Goal: Information Seeking & Learning: Learn about a topic

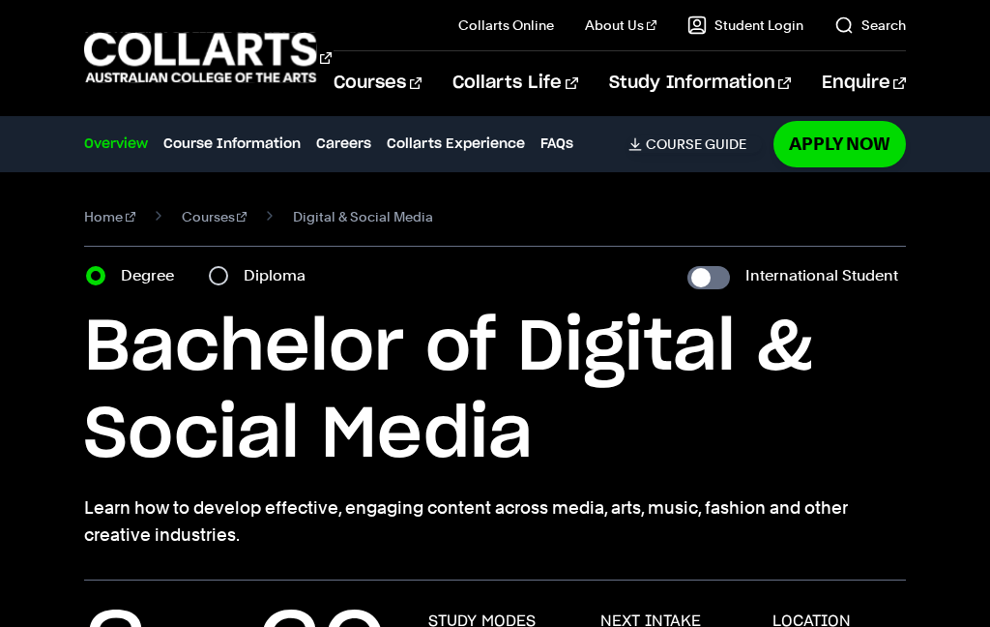
click at [238, 139] on link "Course Information" at bounding box center [231, 143] width 137 height 21
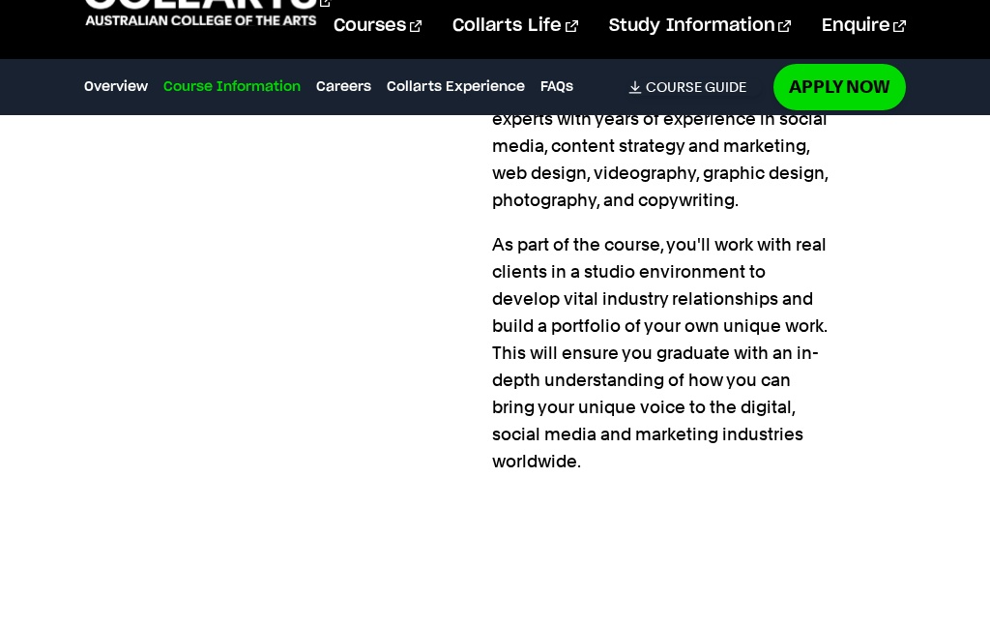
scroll to position [2271, 0]
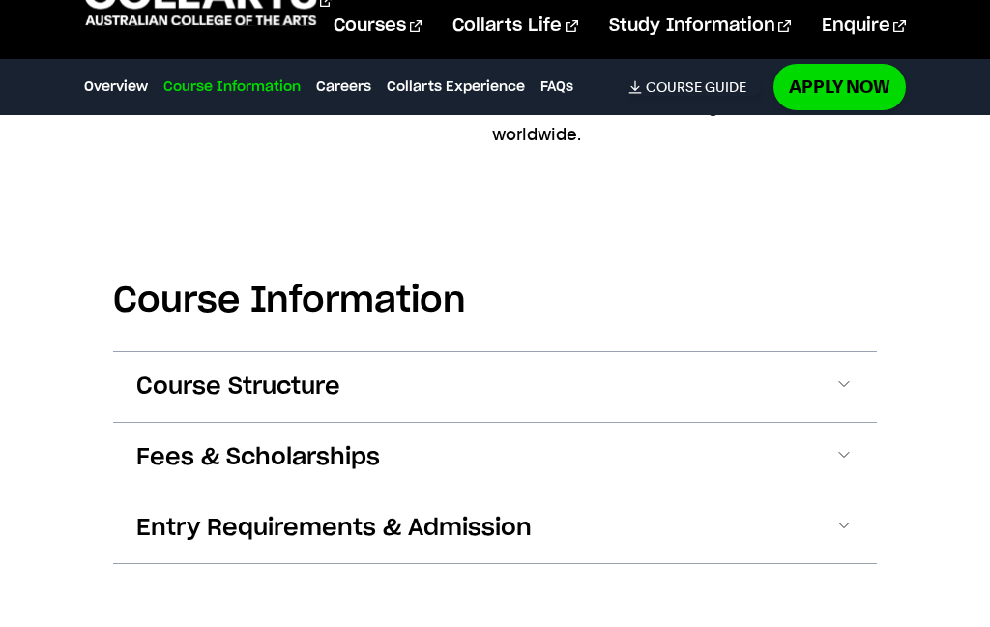
click at [157, 429] on span "Course Structure" at bounding box center [238, 444] width 204 height 31
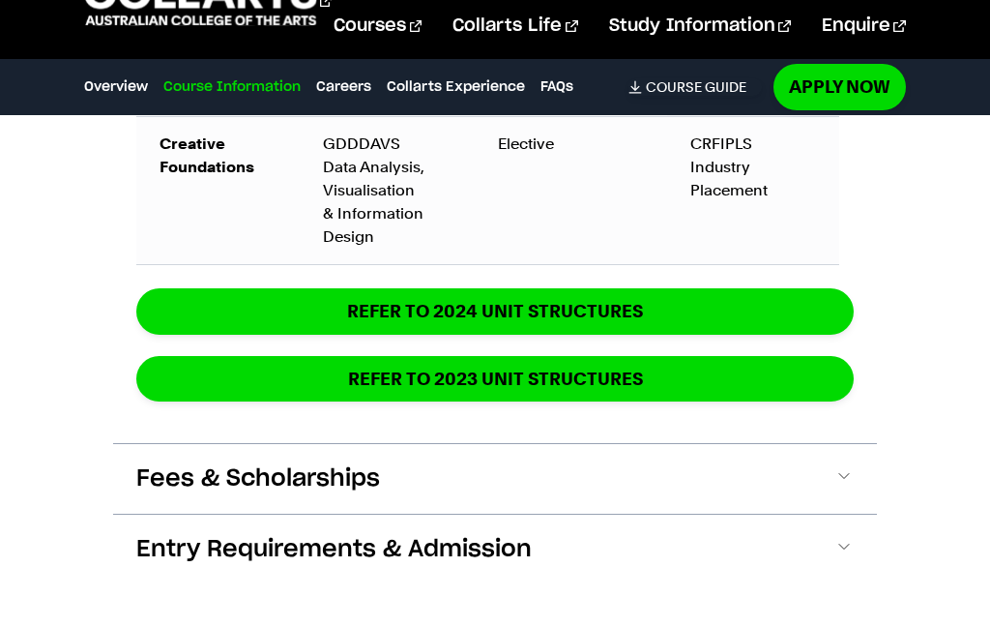
scroll to position [4051, 0]
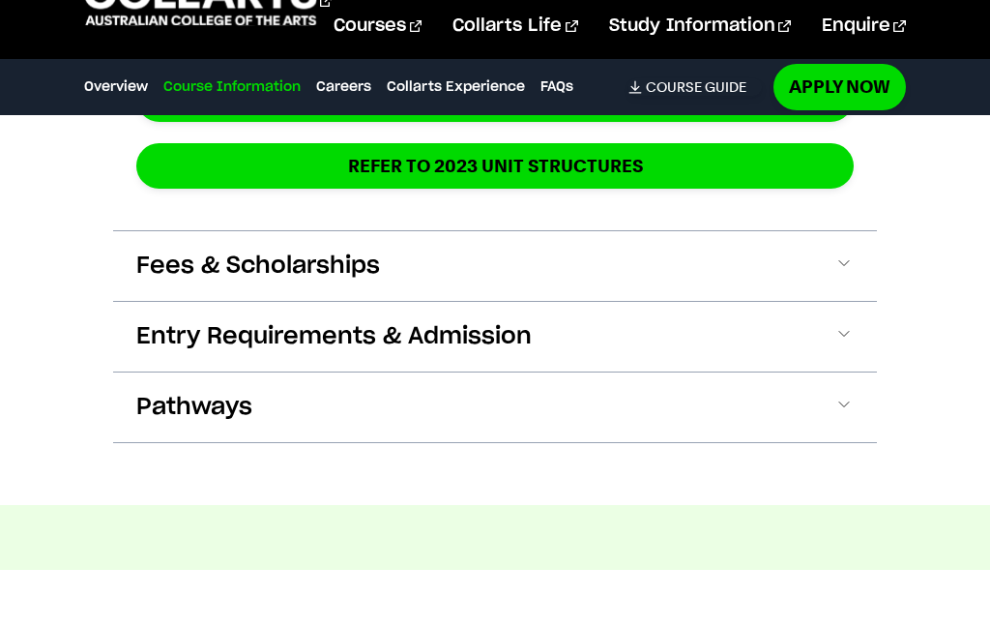
click at [138, 378] on span "Entry Requirements & Admission" at bounding box center [334, 393] width 396 height 31
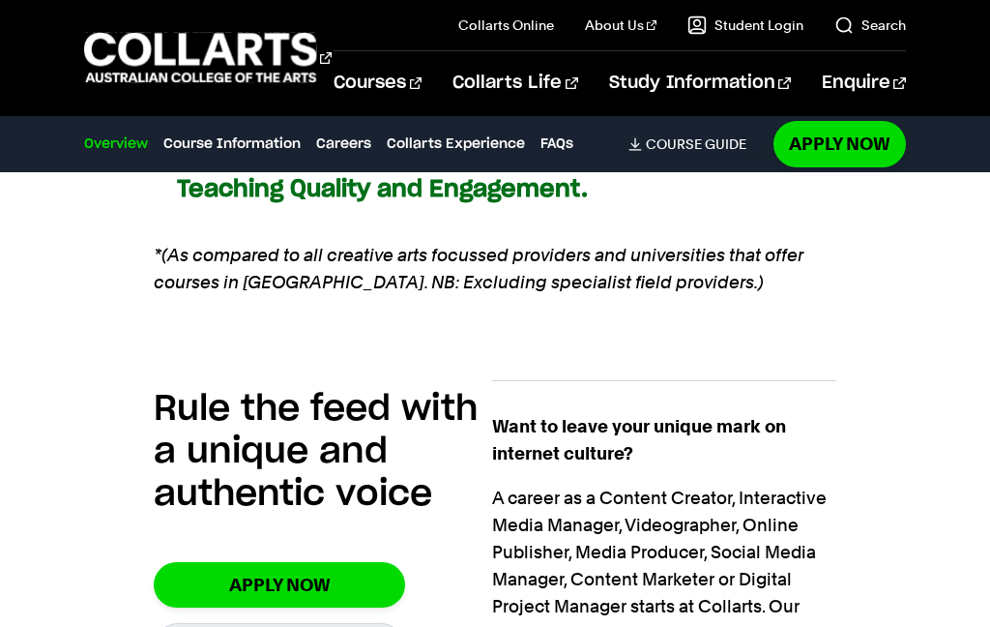
scroll to position [0, 0]
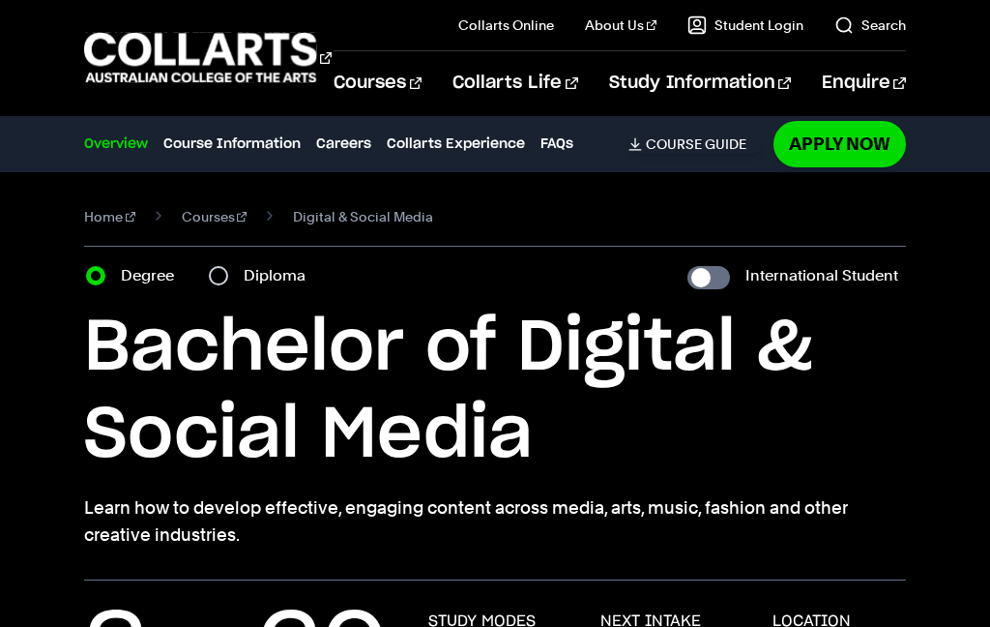
click at [447, 154] on link "Collarts Experience" at bounding box center [456, 143] width 138 height 21
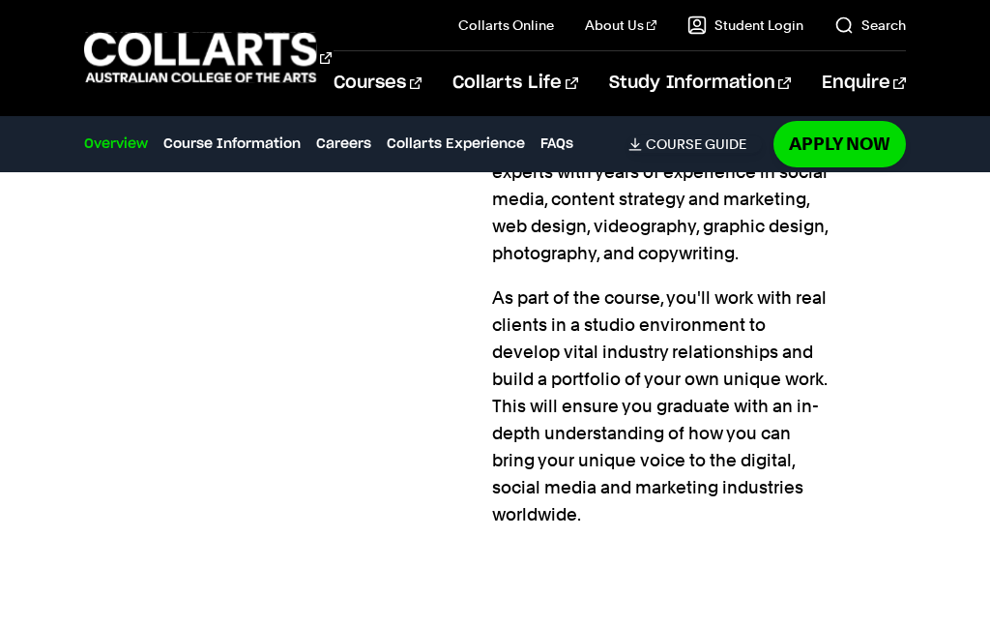
scroll to position [1979, 0]
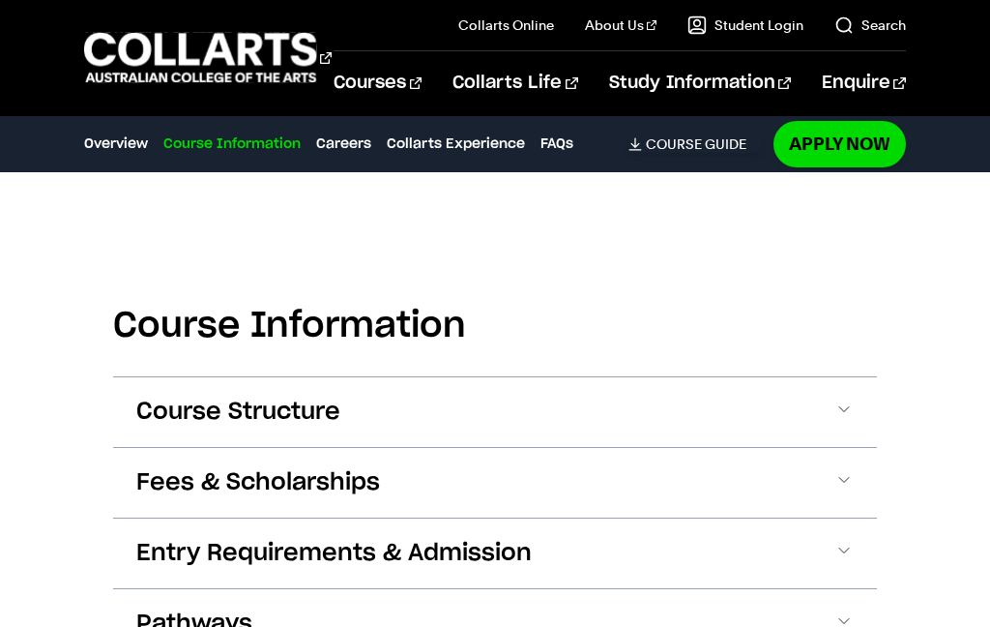
click at [851, 400] on button "Course Structure" at bounding box center [495, 412] width 764 height 70
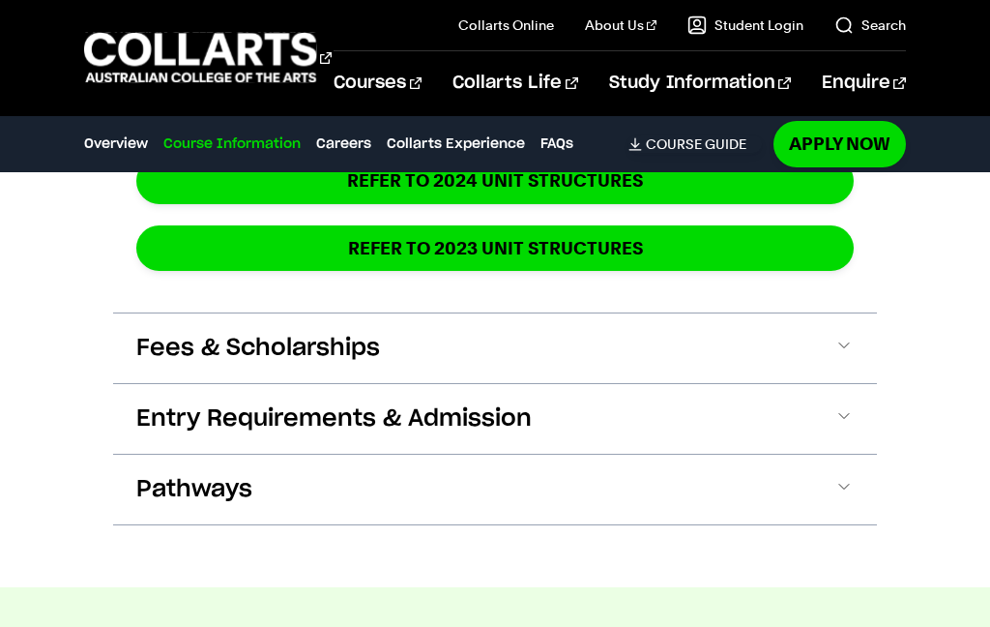
click at [856, 402] on button "Entry Requirements & Admission" at bounding box center [495, 419] width 764 height 70
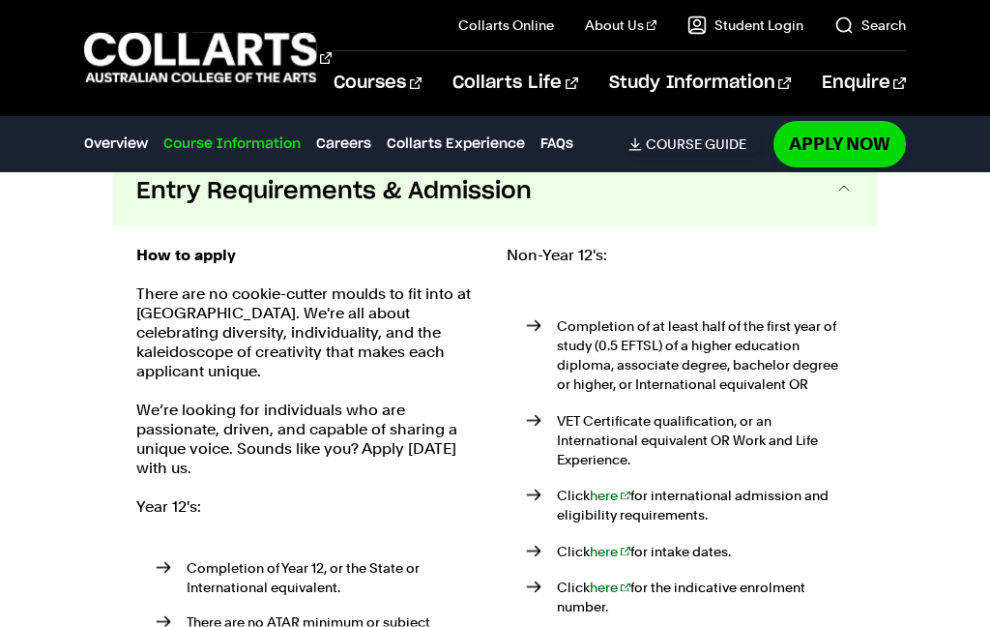
scroll to position [4254, 0]
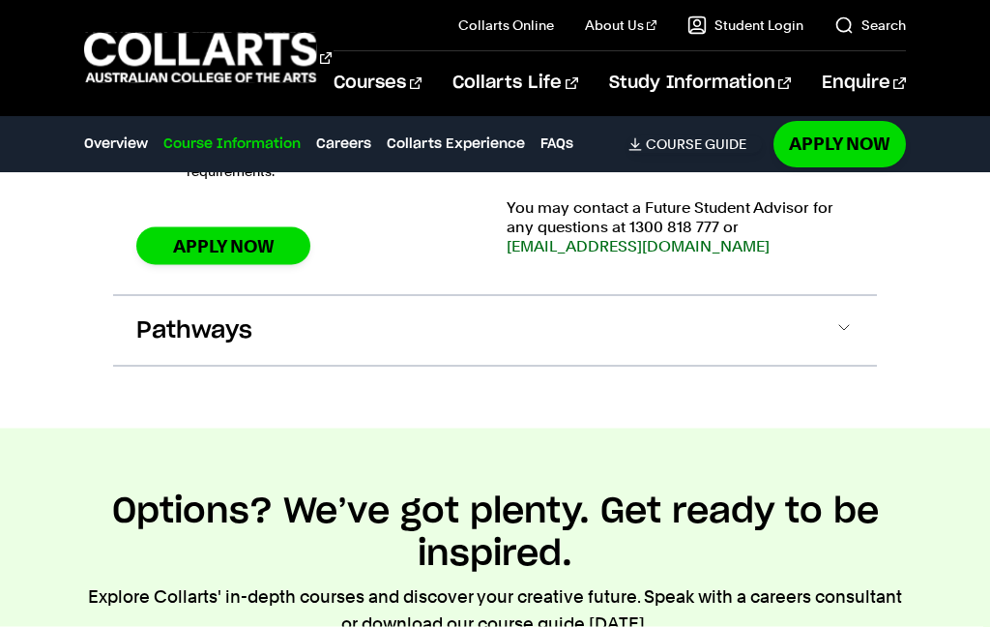
click at [851, 309] on button "Pathways" at bounding box center [495, 331] width 764 height 70
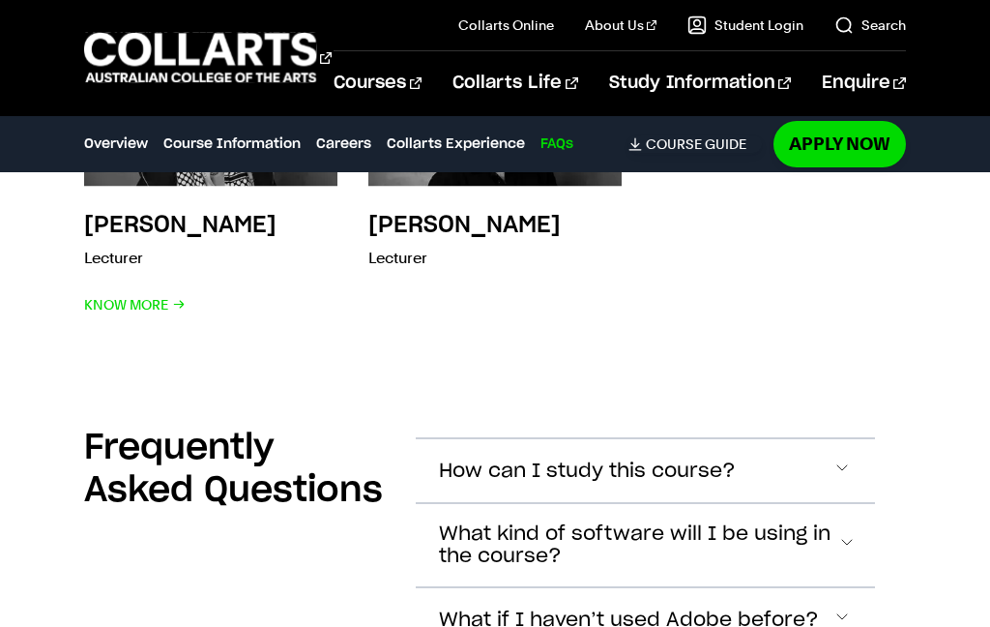
scroll to position [8680, 0]
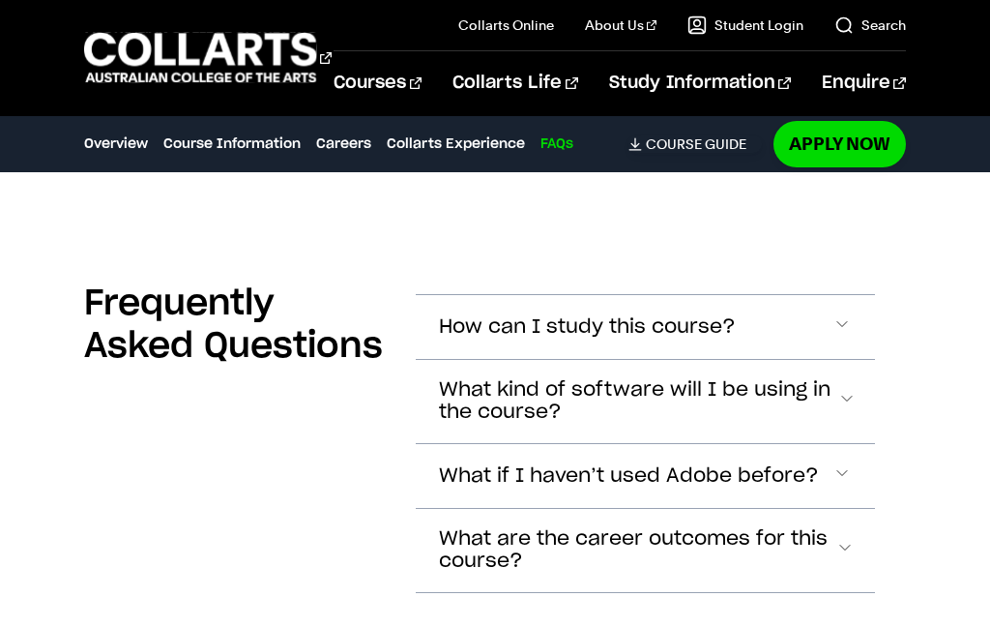
click at [863, 444] on button "What if I haven’t used Adobe before?" at bounding box center [645, 476] width 459 height 64
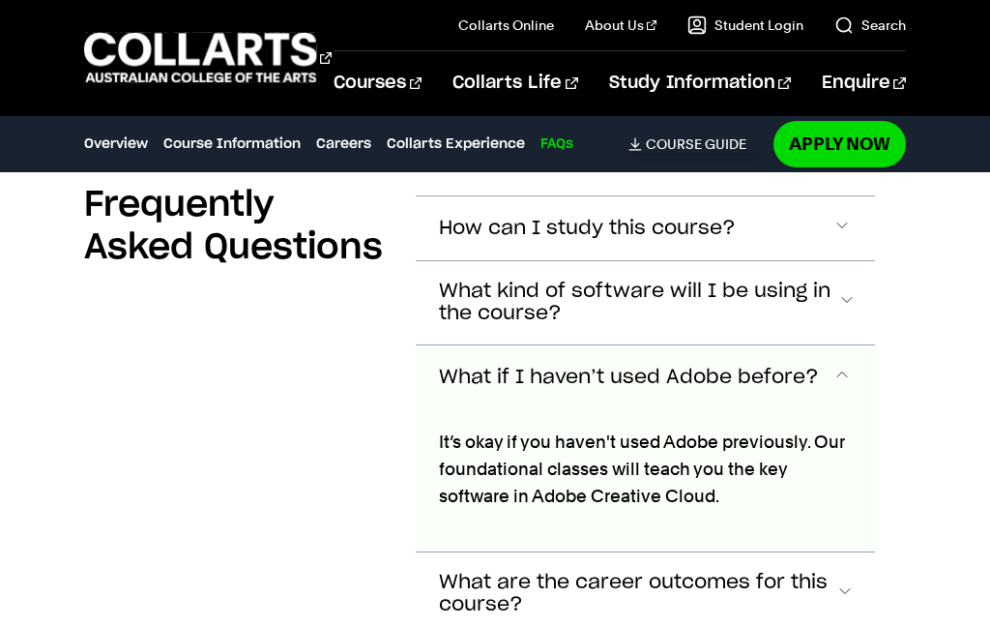
scroll to position [8940, 0]
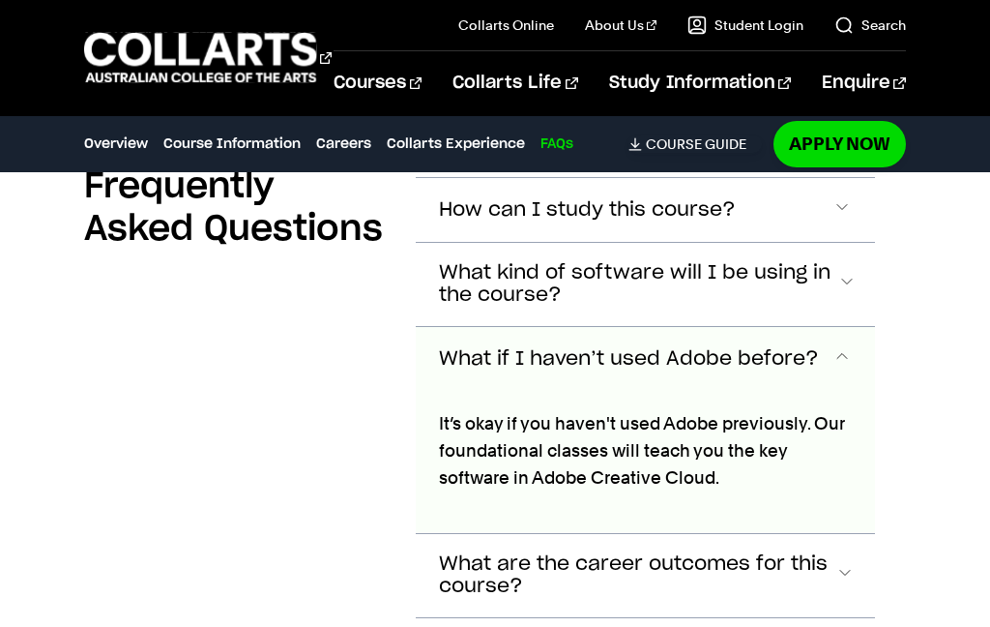
click at [853, 534] on button "What are the career outcomes for this course?" at bounding box center [645, 575] width 459 height 83
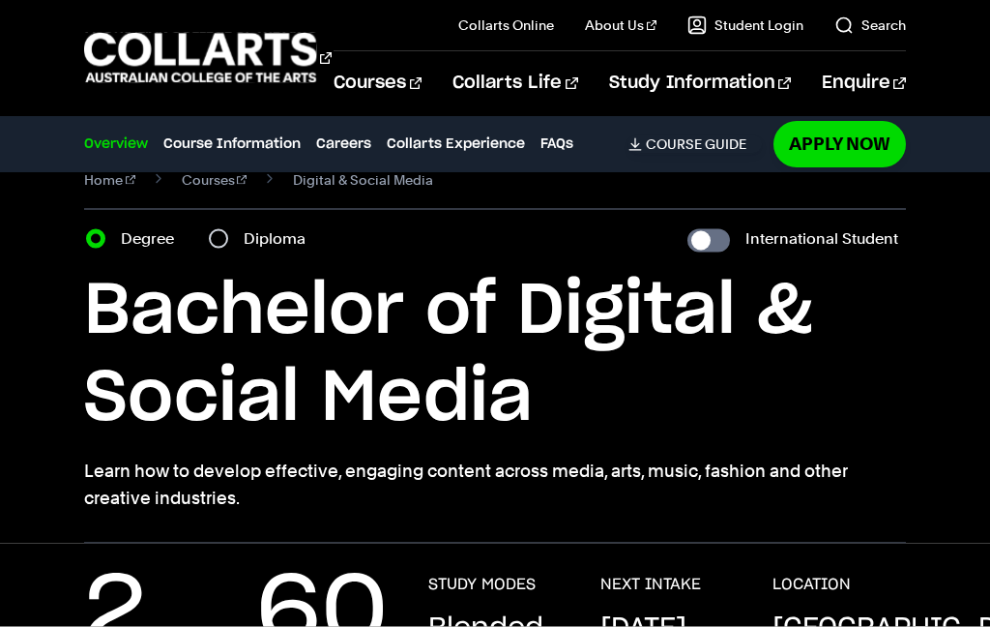
scroll to position [0, 0]
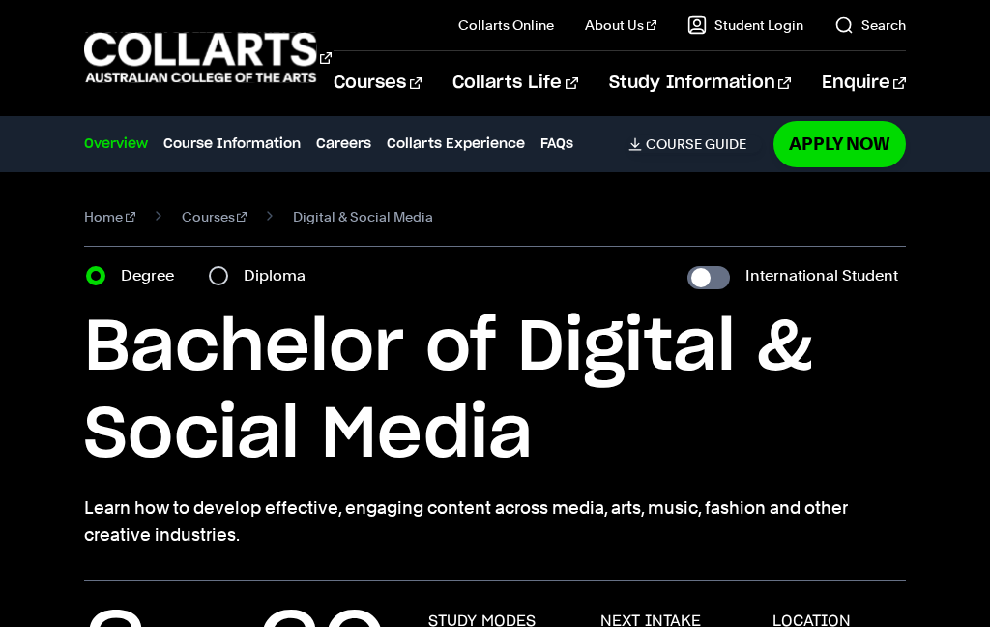
click at [254, 287] on label "Diploma" at bounding box center [281, 275] width 74 height 27
click at [228, 285] on input "Diploma" at bounding box center [218, 275] width 19 height 19
radio input "true"
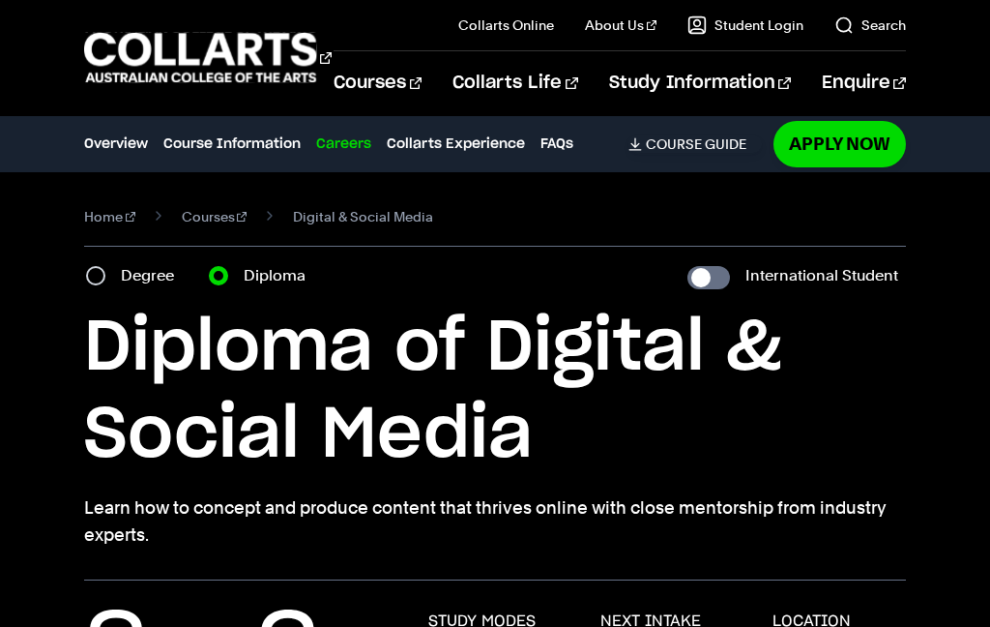
click at [97, 268] on input "Degree" at bounding box center [95, 275] width 19 height 19
radio input "true"
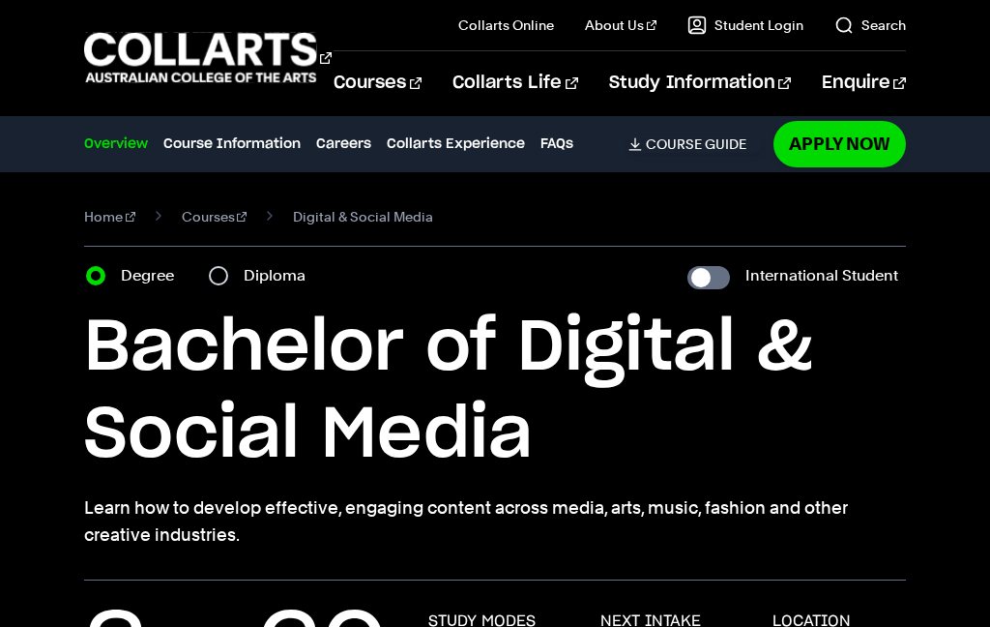
click at [237, 275] on div "Diploma" at bounding box center [263, 275] width 108 height 27
click at [223, 251] on section "Home Courses Digital & Social Media Course variant Degree Diploma International…" at bounding box center [495, 376] width 822 height 408
click at [222, 266] on input "Diploma" at bounding box center [218, 275] width 19 height 19
radio input "true"
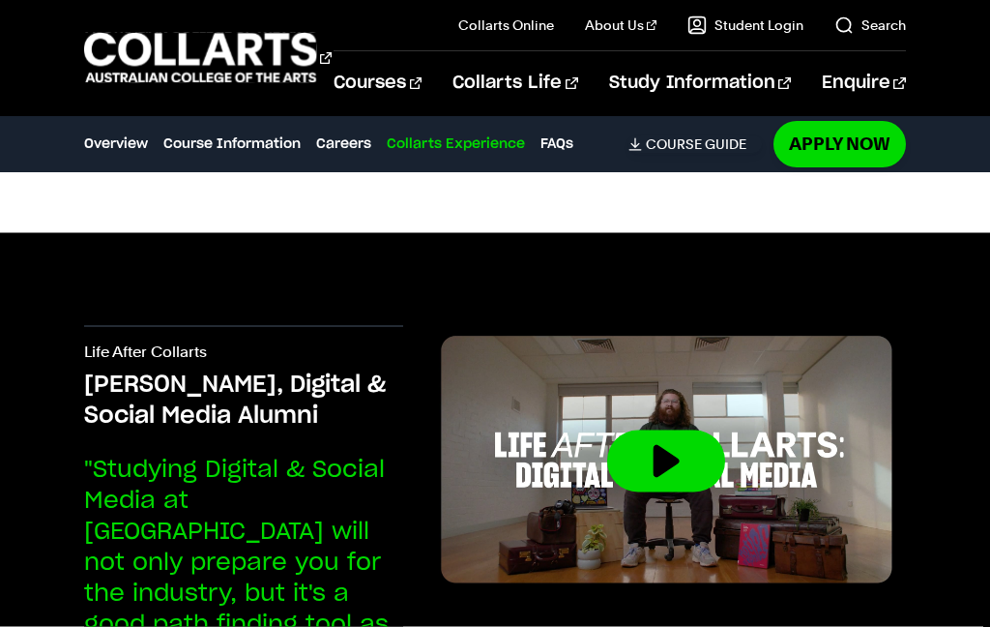
scroll to position [6431, 0]
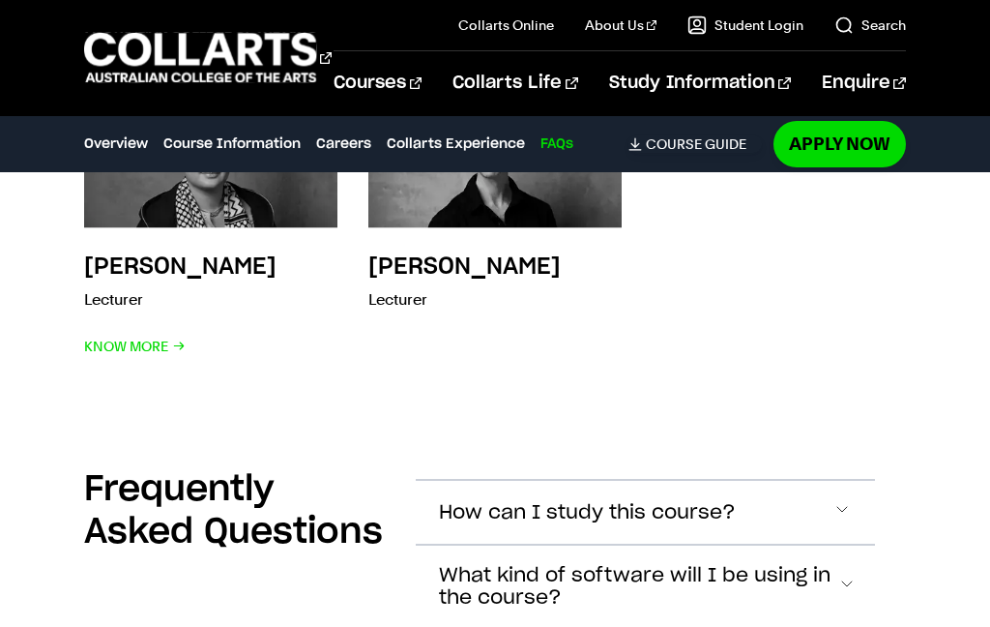
click at [842, 500] on span "Accordion Section" at bounding box center [842, 512] width 19 height 25
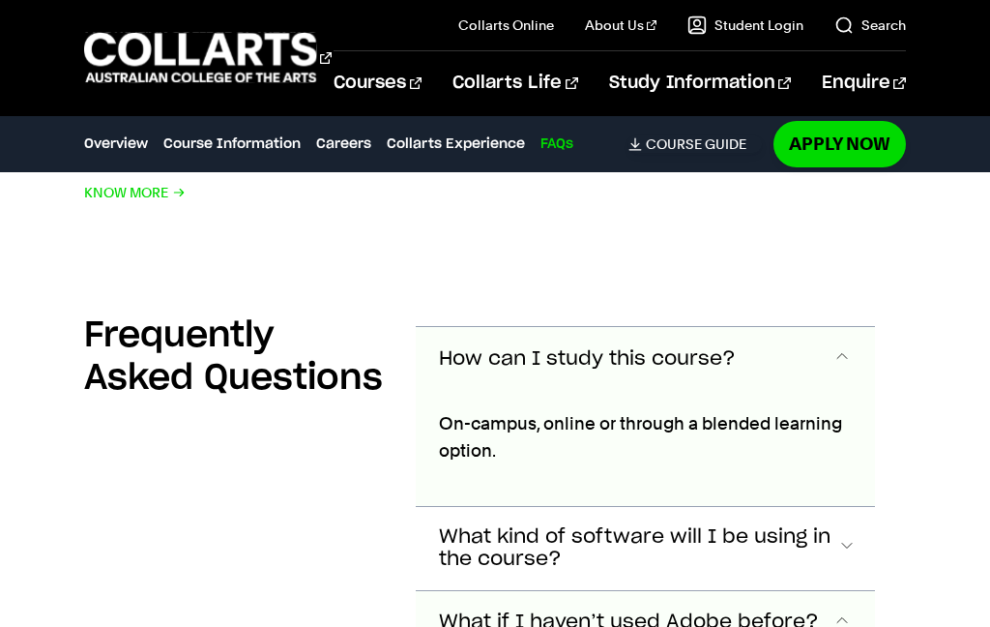
scroll to position [7696, 0]
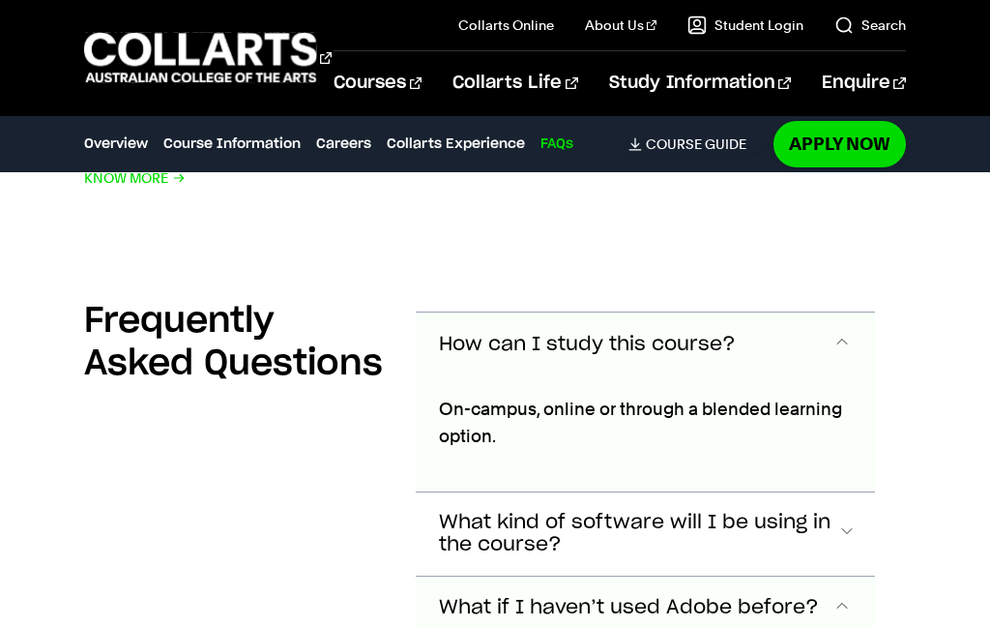
click at [819, 312] on button "How can I study this course?" at bounding box center [645, 344] width 459 height 64
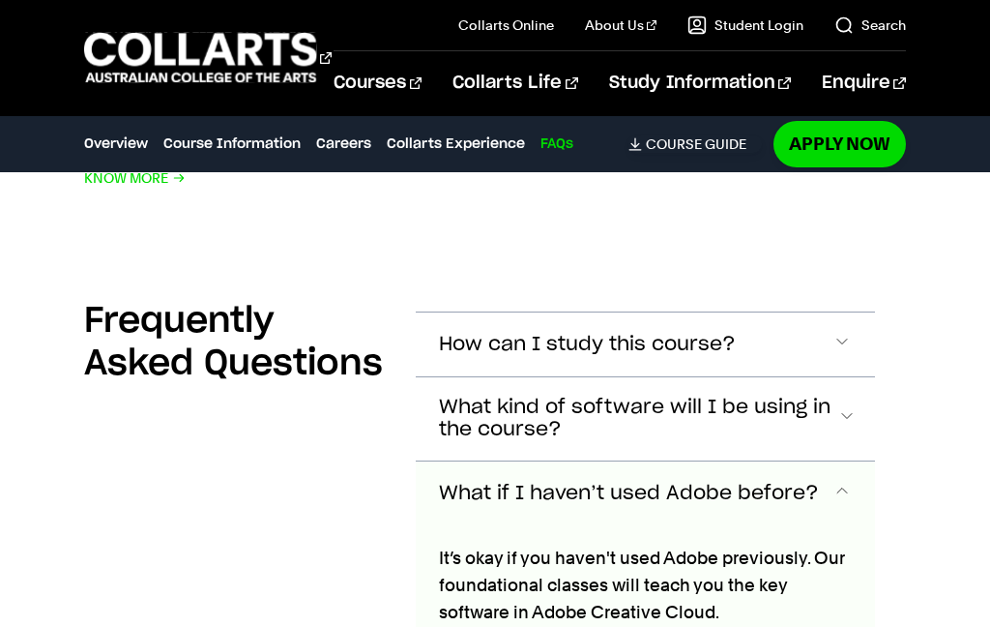
click at [842, 312] on button "How can I study this course?" at bounding box center [645, 344] width 459 height 64
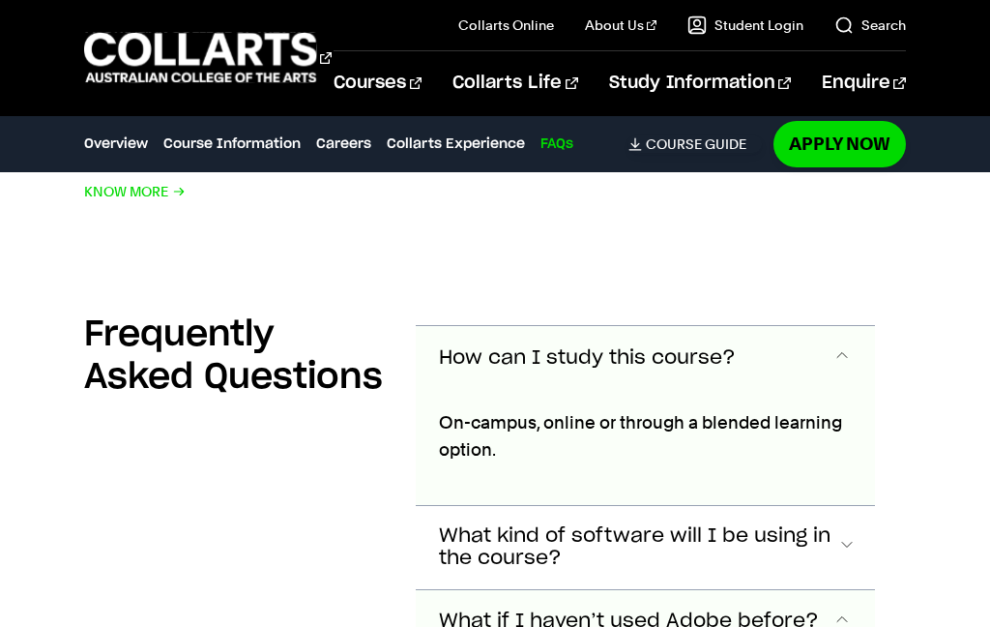
scroll to position [7681, 0]
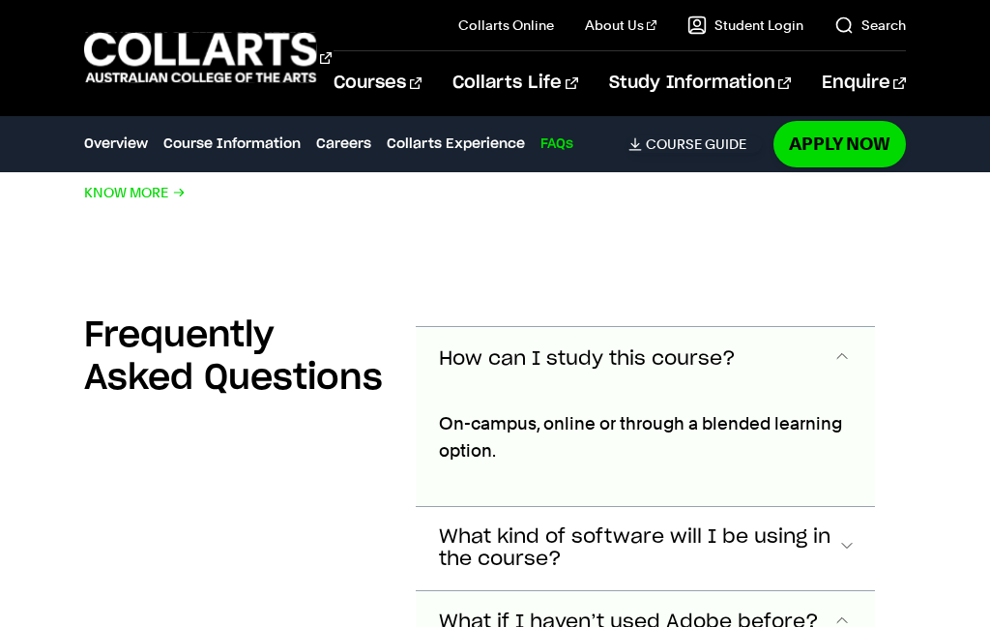
click at [846, 346] on span "Accordion Section" at bounding box center [842, 358] width 19 height 25
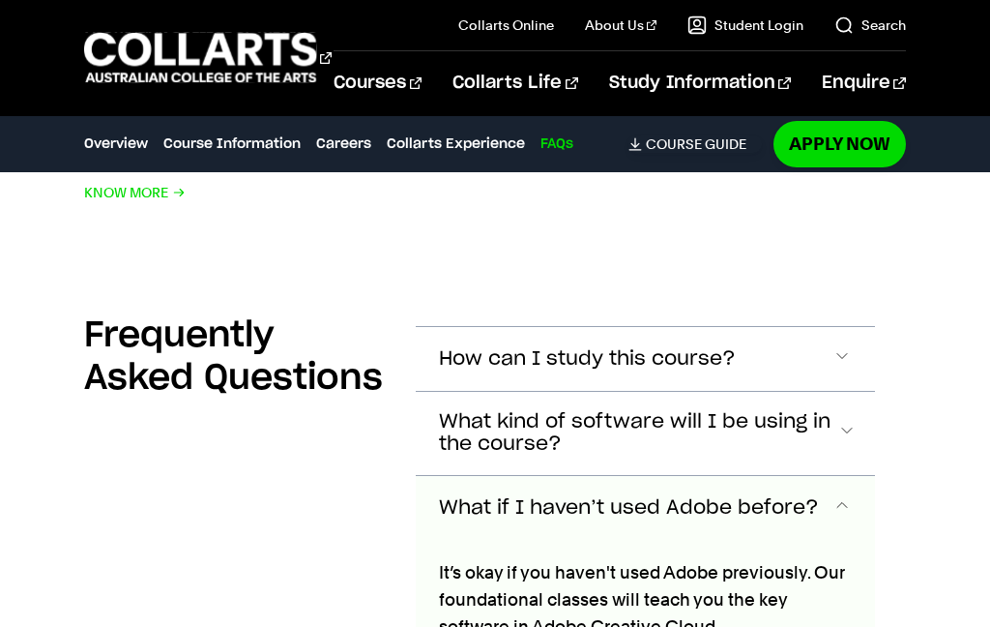
click at [848, 346] on span "Accordion Section" at bounding box center [842, 358] width 19 height 25
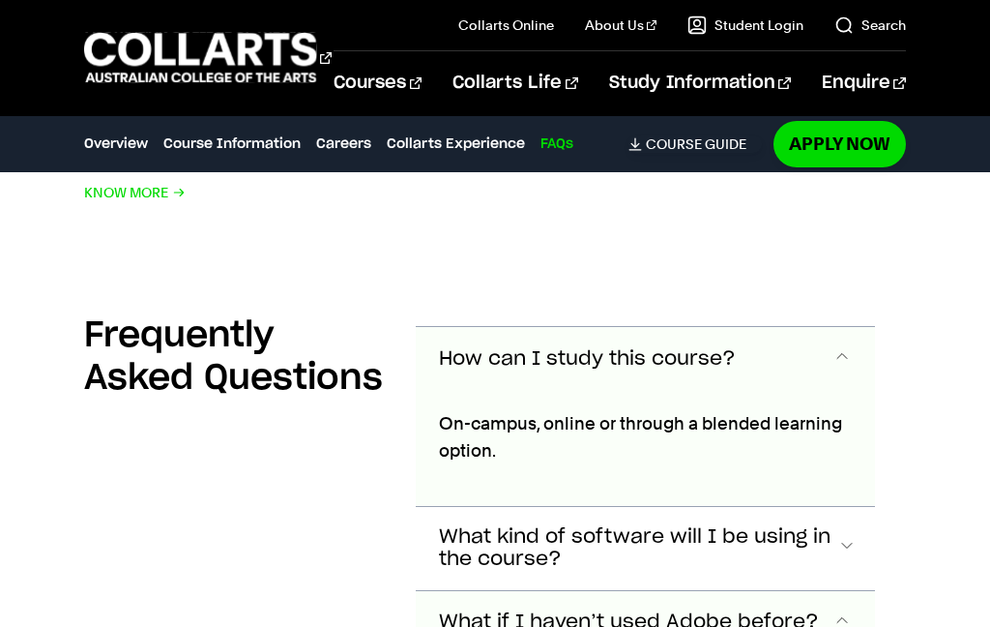
click at [822, 327] on button "How can I study this course?" at bounding box center [645, 359] width 459 height 64
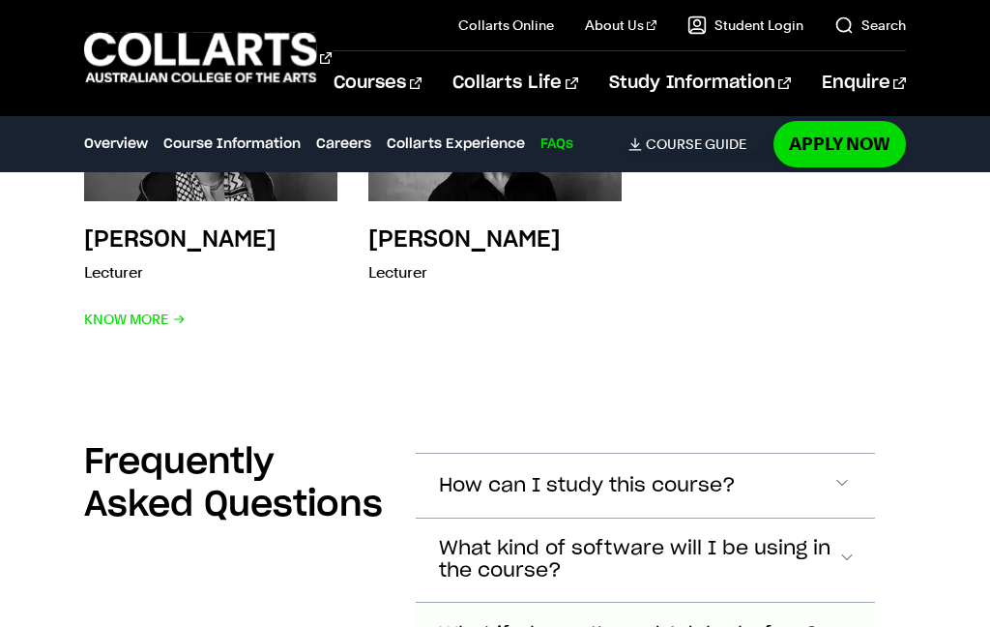
click at [823, 454] on button "How can I study this course?" at bounding box center [645, 486] width 459 height 64
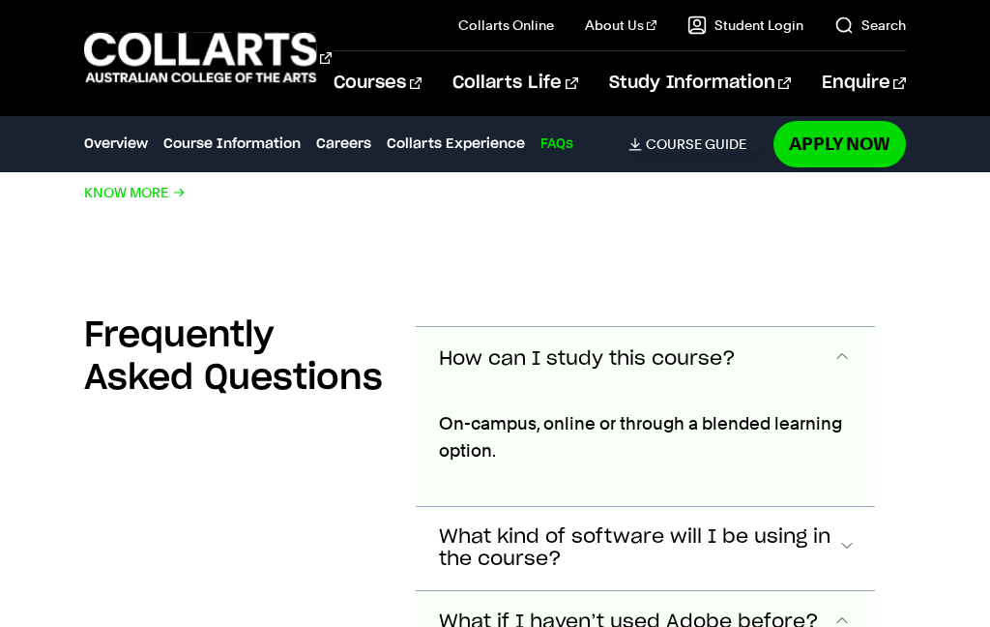
click at [857, 327] on button "How can I study this course?" at bounding box center [645, 359] width 459 height 64
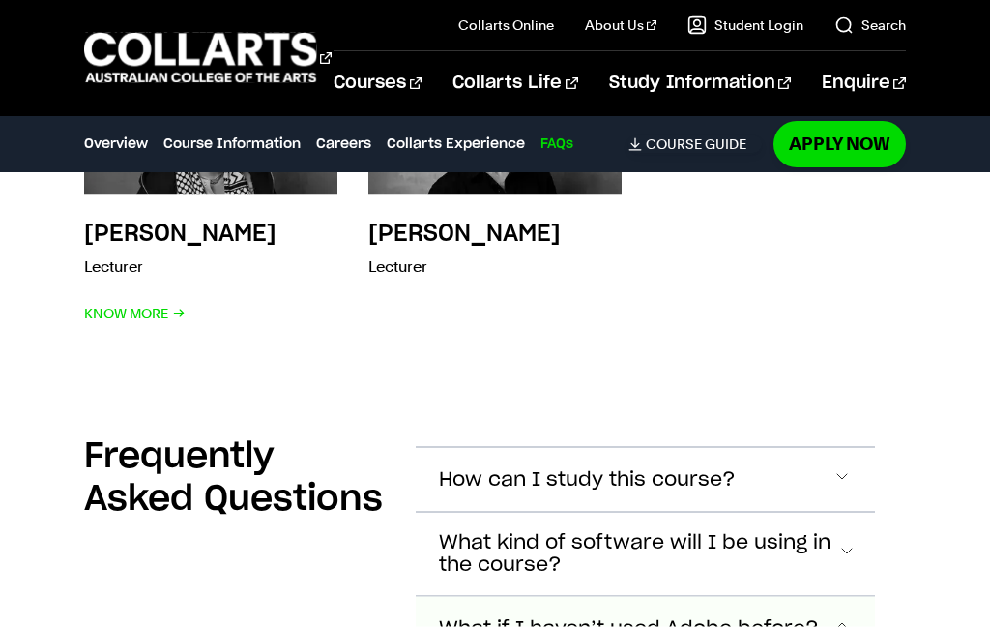
click at [835, 448] on button "How can I study this course?" at bounding box center [645, 480] width 459 height 64
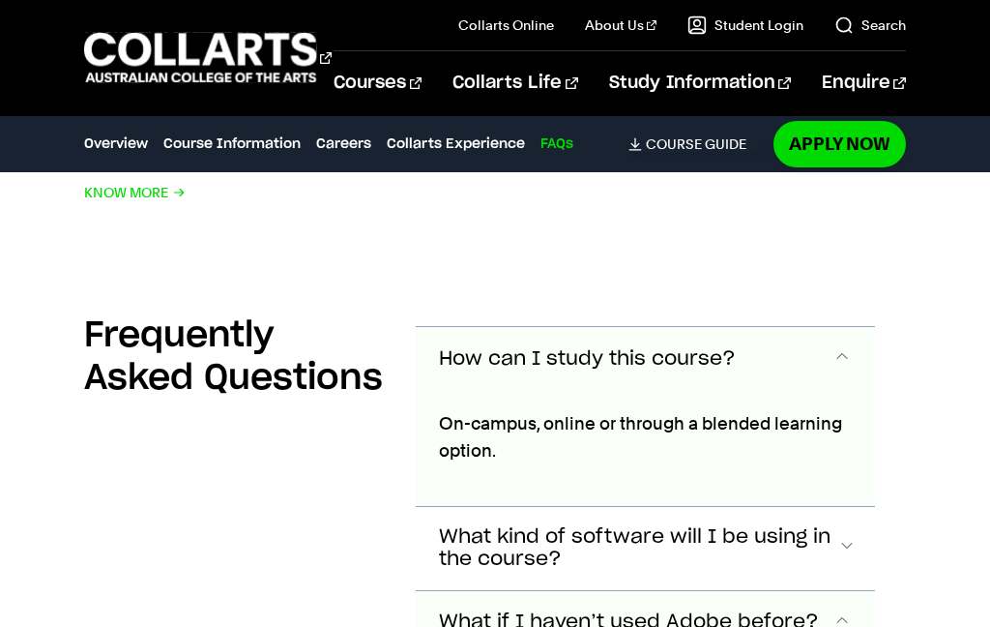
click at [829, 327] on button "How can I study this course?" at bounding box center [645, 359] width 459 height 64
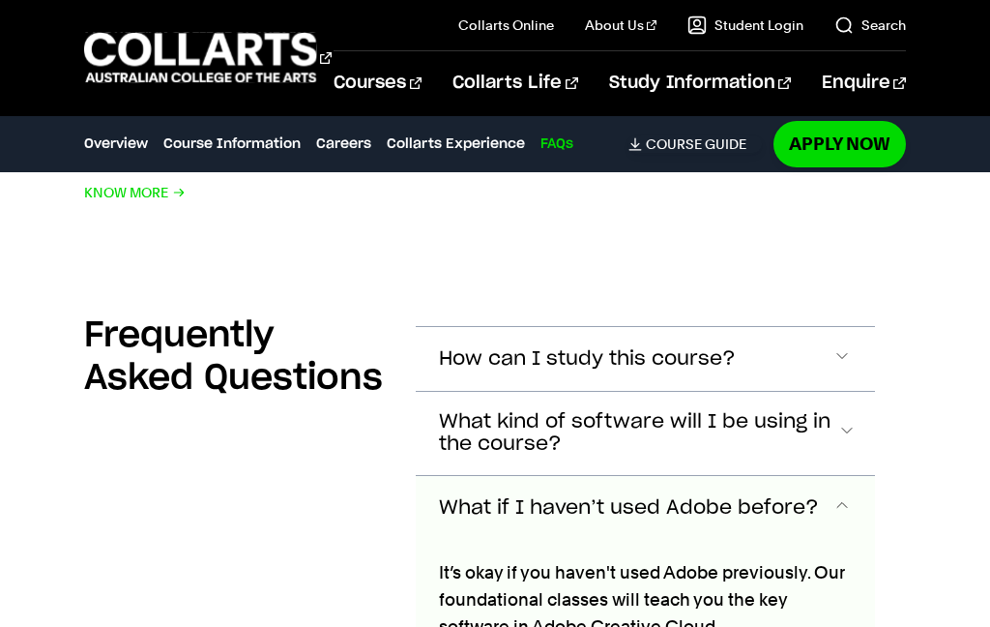
click at [805, 327] on button "How can I study this course?" at bounding box center [645, 359] width 459 height 64
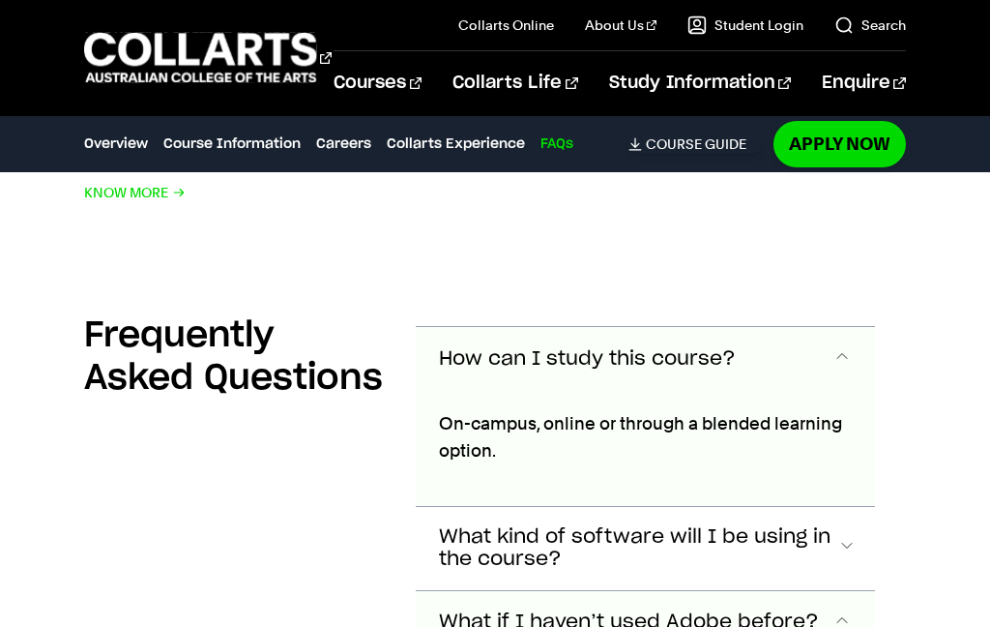
click at [802, 327] on button "How can I study this course?" at bounding box center [645, 359] width 459 height 64
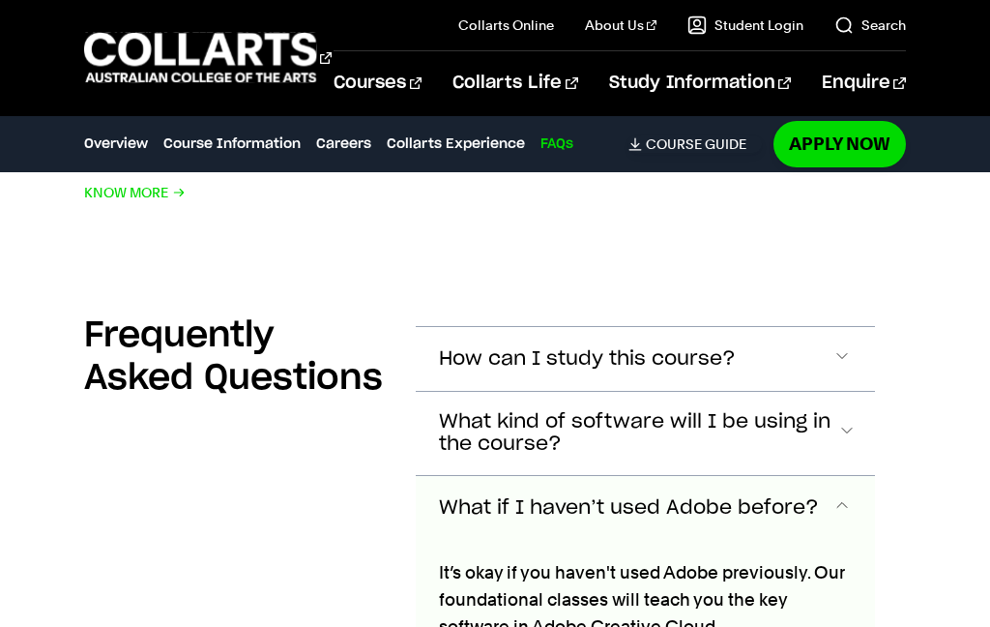
click at [802, 327] on button "How can I study this course?" at bounding box center [645, 359] width 459 height 64
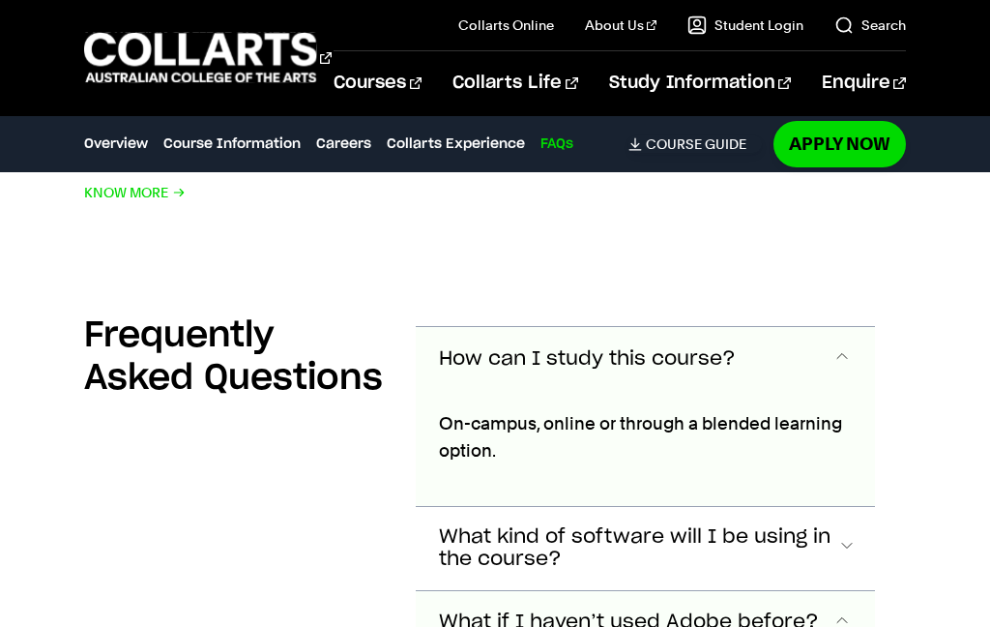
click at [803, 327] on button "How can I study this course?" at bounding box center [645, 359] width 459 height 64
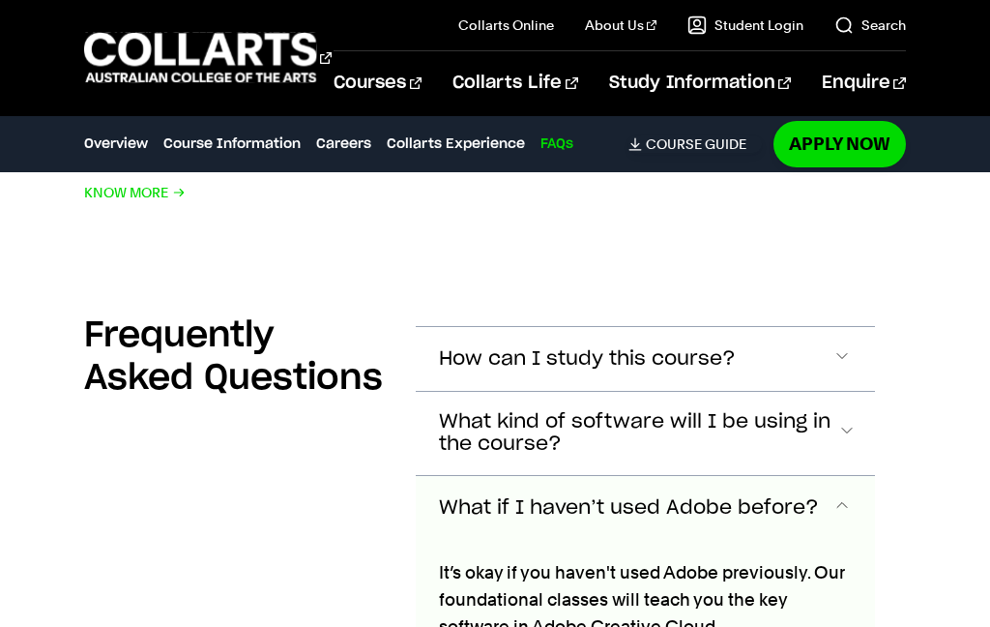
click at [802, 327] on button "How can I study this course?" at bounding box center [645, 359] width 459 height 64
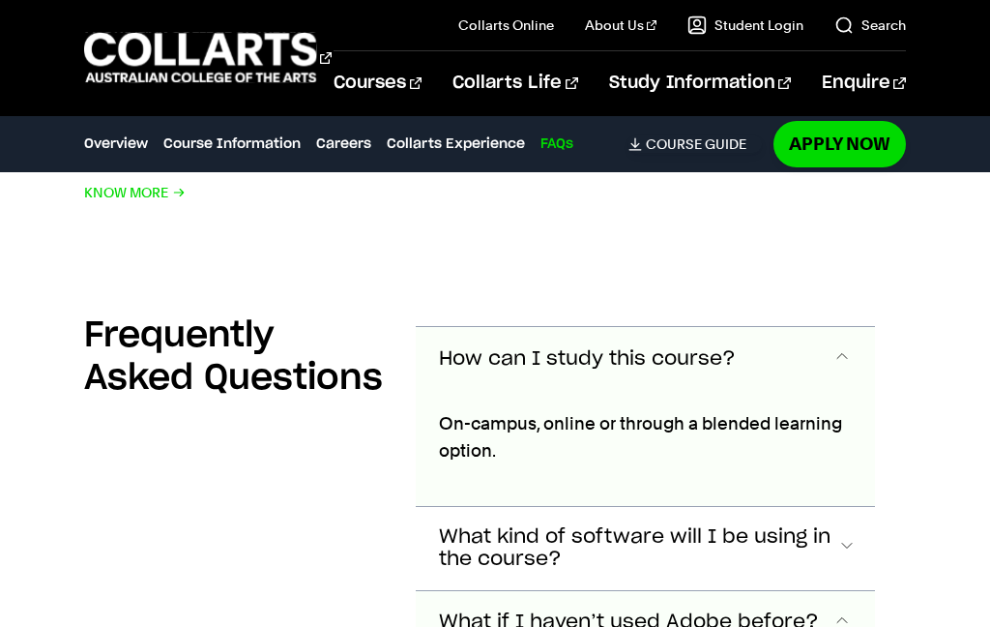
click at [801, 327] on button "How can I study this course?" at bounding box center [645, 359] width 459 height 64
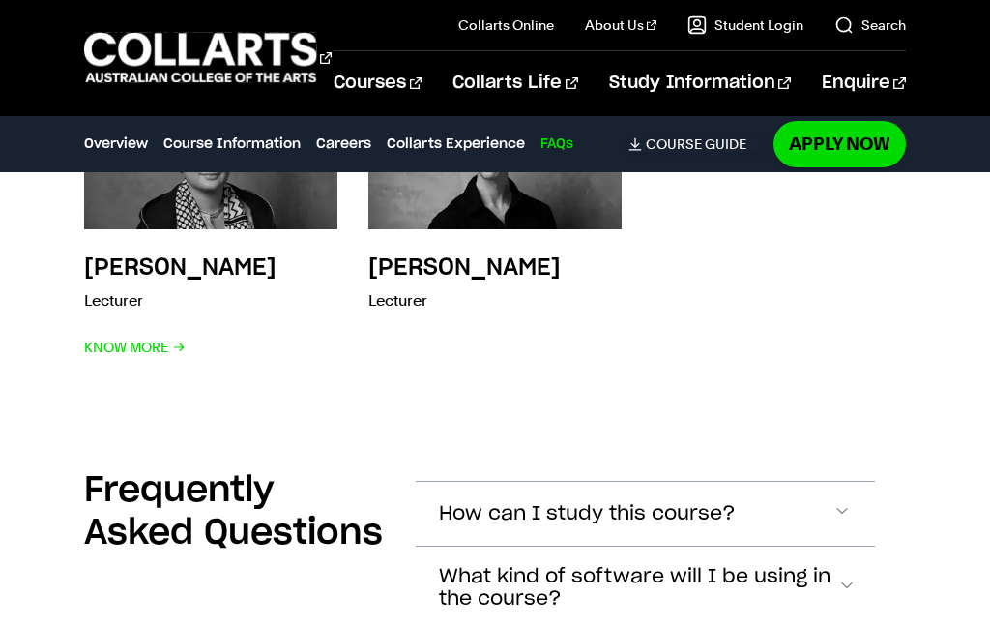
scroll to position [7515, 0]
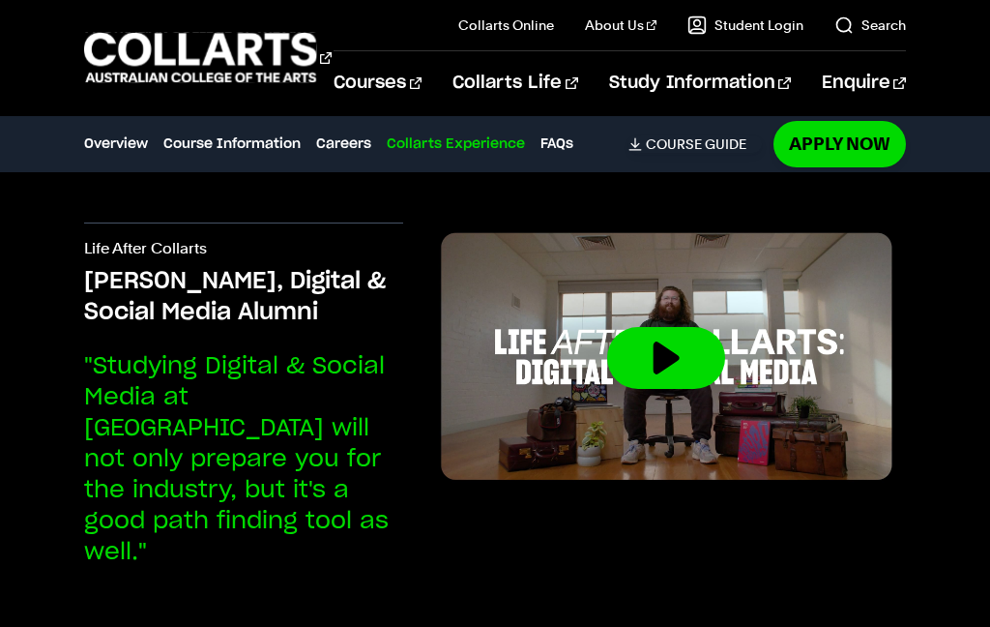
click at [237, 135] on link "Course Information" at bounding box center [231, 143] width 137 height 21
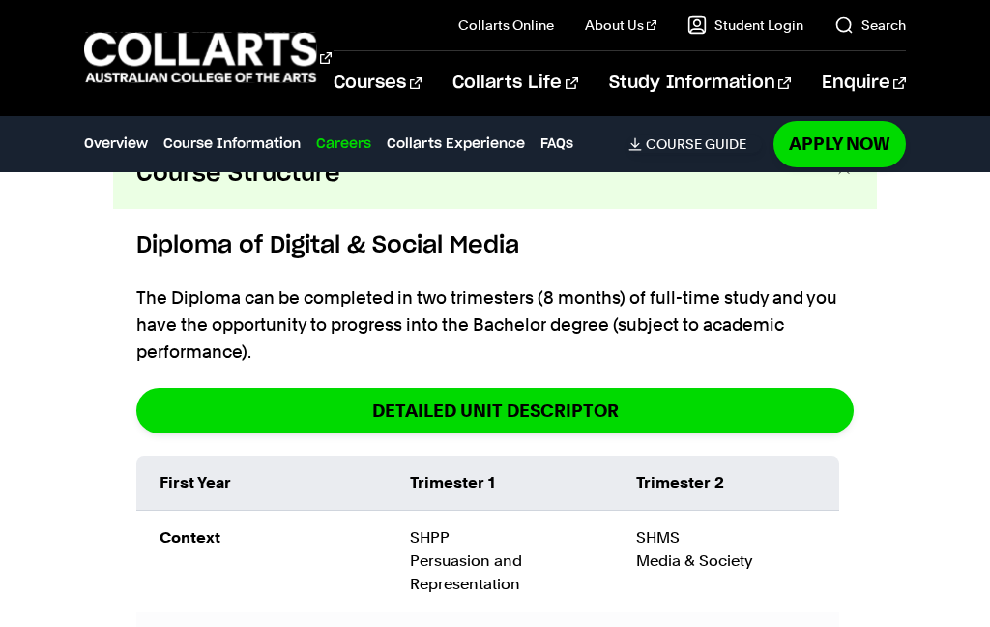
scroll to position [2337, 0]
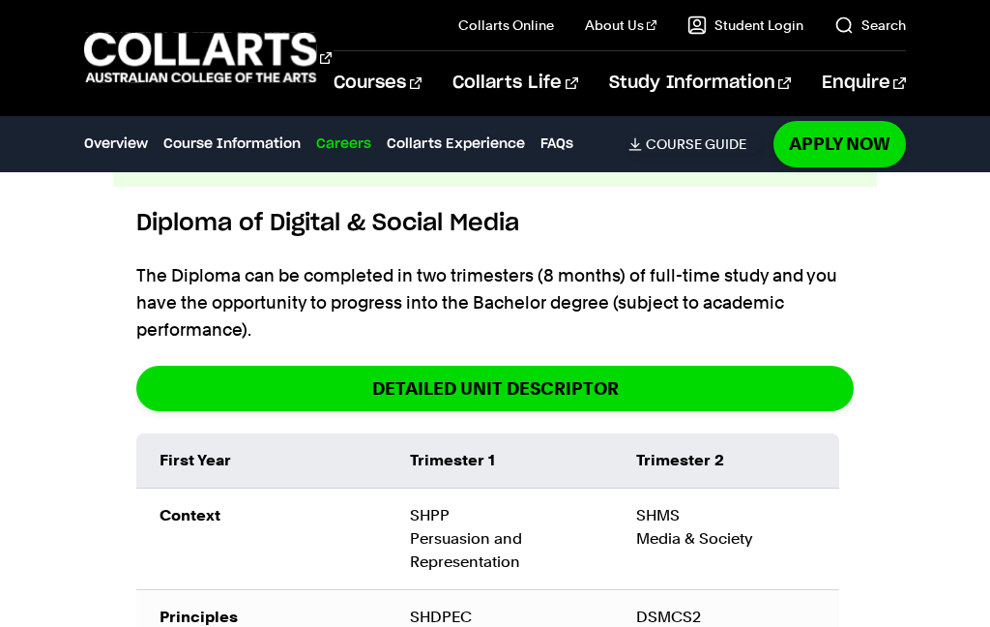
click at [806, 366] on link "DETAILED UNIT DESCRIPTOR" at bounding box center [495, 388] width 718 height 45
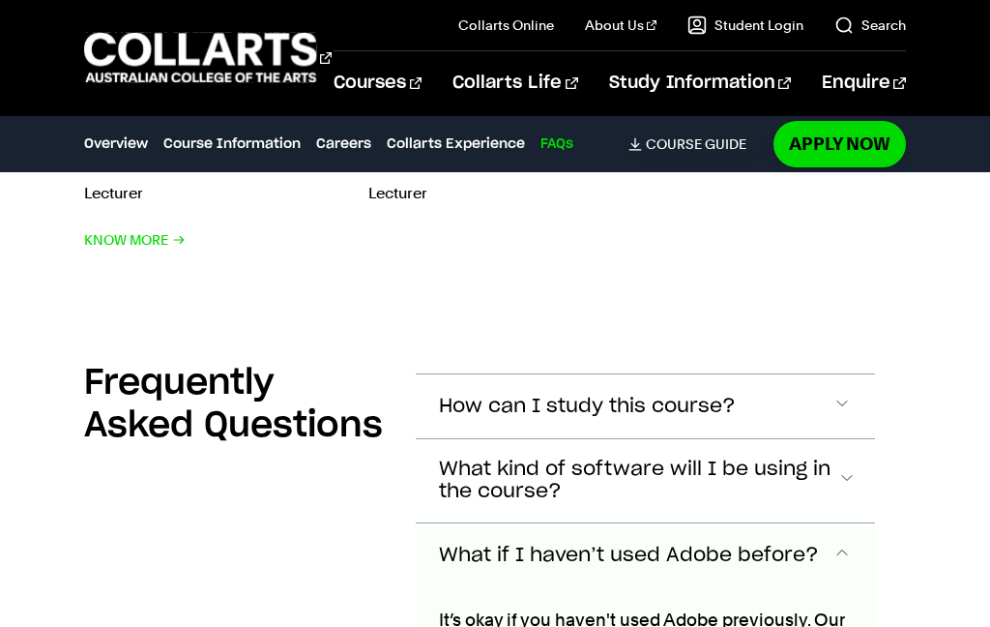
click at [812, 374] on button "How can I study this course?" at bounding box center [645, 406] width 459 height 64
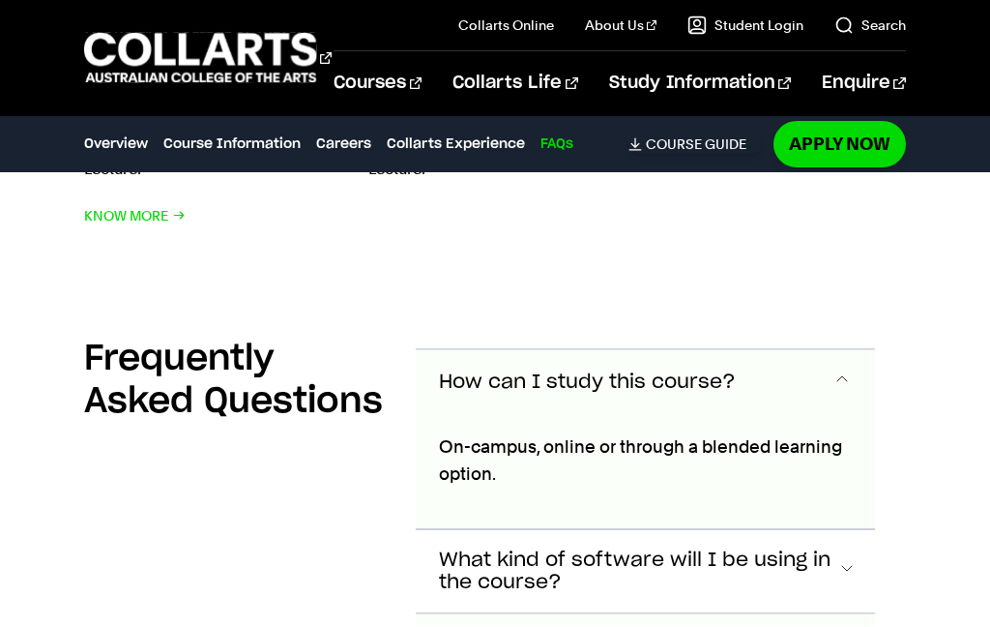
scroll to position [7681, 0]
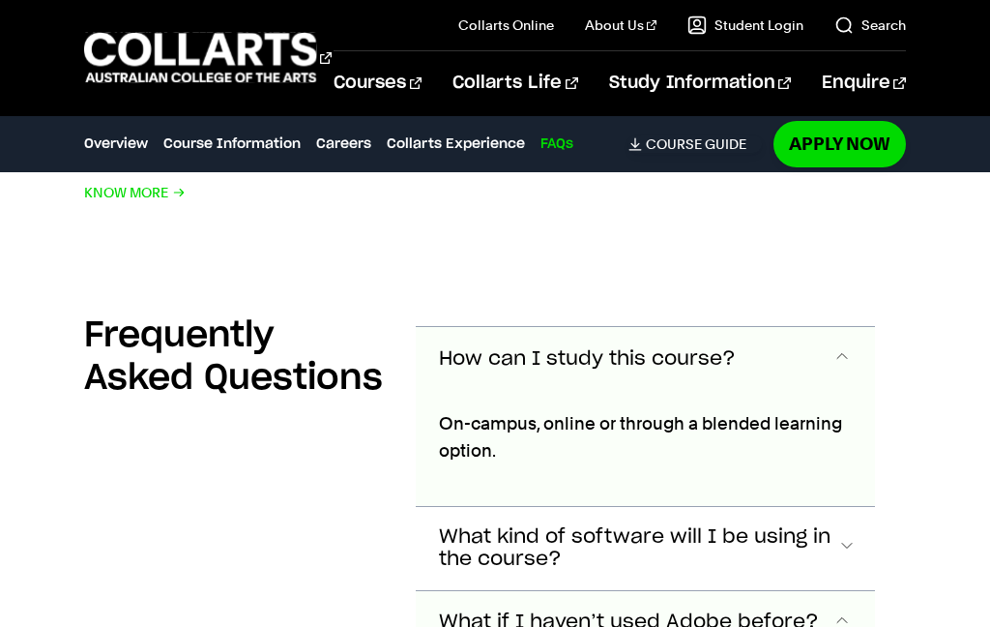
click at [817, 327] on button "How can I study this course?" at bounding box center [645, 359] width 459 height 64
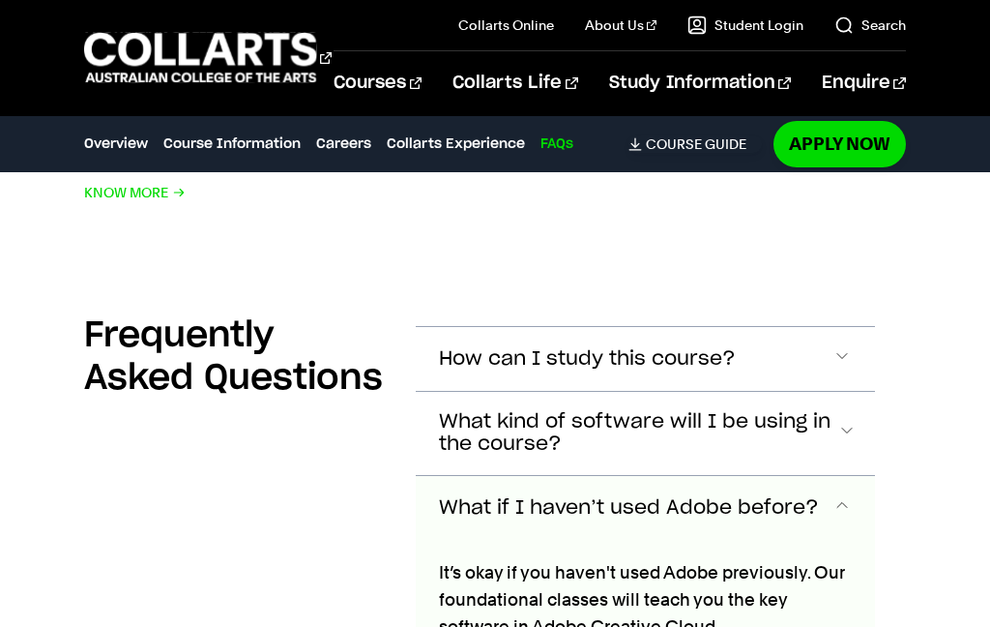
click at [815, 327] on button "How can I study this course?" at bounding box center [645, 359] width 459 height 64
